Goal: Task Accomplishment & Management: Manage account settings

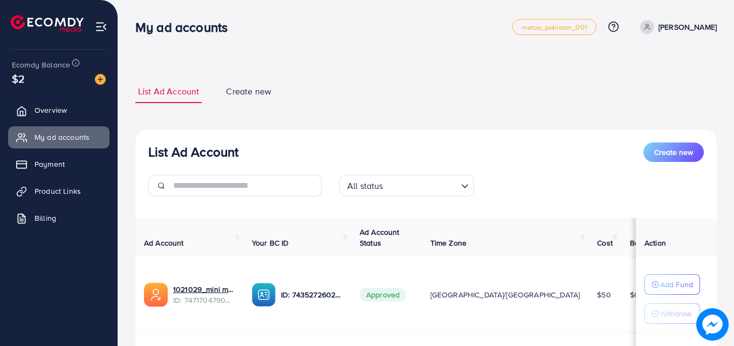
scroll to position [141, 0]
